Goal: Find specific page/section: Find specific page/section

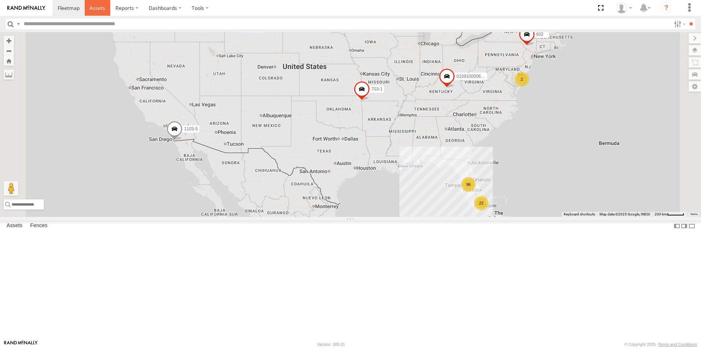
click at [97, 8] on span at bounding box center [97, 7] width 16 height 7
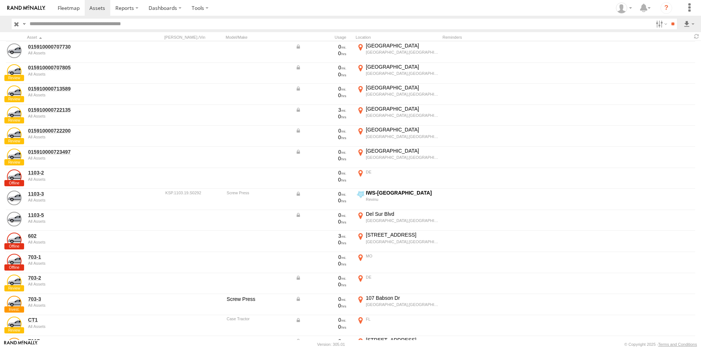
scroll to position [693, 0]
